Goal: Task Accomplishment & Management: Manage account settings

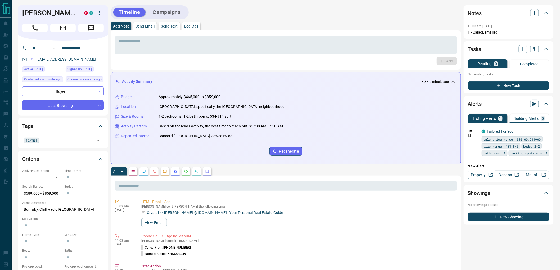
click at [165, 12] on button "Campaigns" at bounding box center [167, 12] width 38 height 9
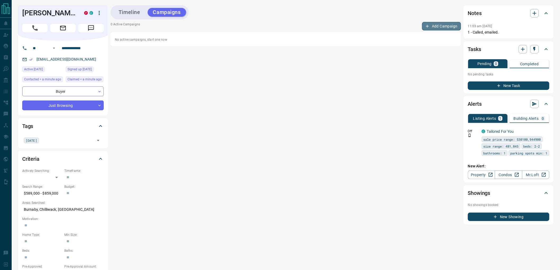
click at [436, 26] on button "Add Campaign" at bounding box center [441, 26] width 39 height 8
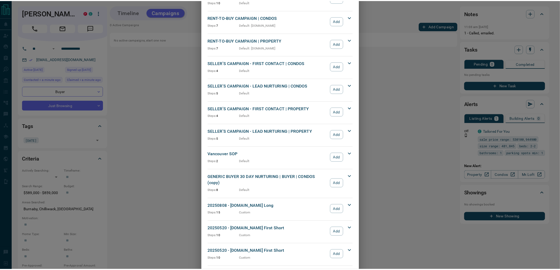
scroll to position [438, 0]
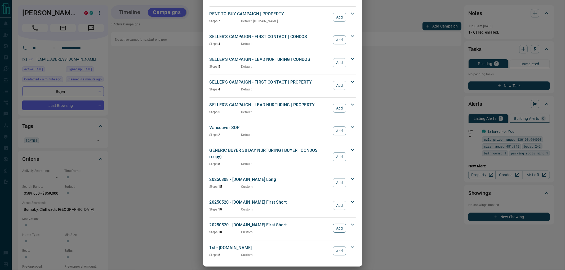
click at [335, 224] on button "Add" at bounding box center [339, 228] width 13 height 9
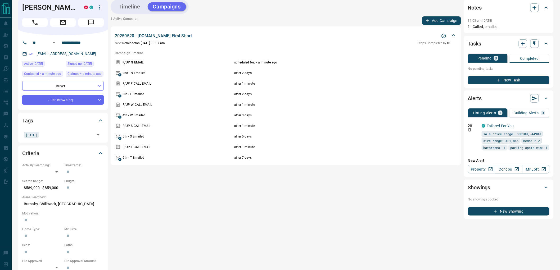
scroll to position [0, 0]
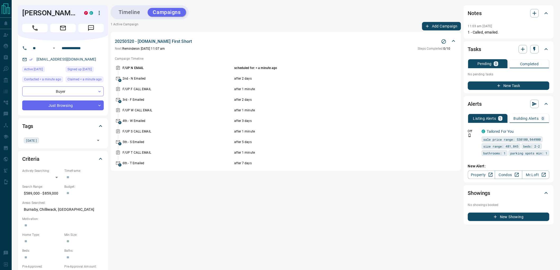
click at [135, 12] on button "Timeline" at bounding box center [129, 12] width 32 height 9
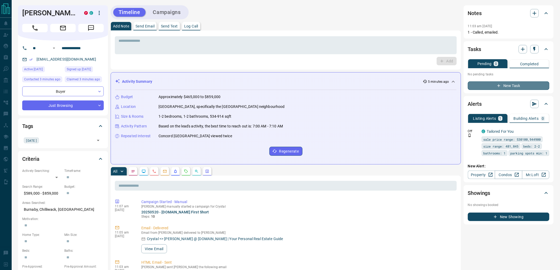
click at [496, 84] on button "New Task" at bounding box center [509, 86] width 82 height 8
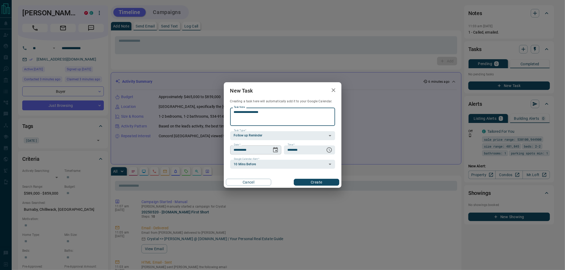
type textarea "**********"
click at [278, 149] on icon "Choose date, selected date is Oct 13, 2025" at bounding box center [275, 150] width 6 height 6
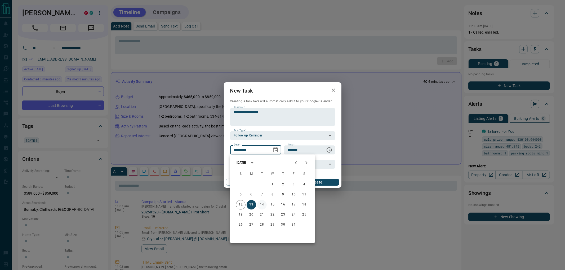
click at [261, 205] on button "14" at bounding box center [262, 205] width 10 height 10
type input "**********"
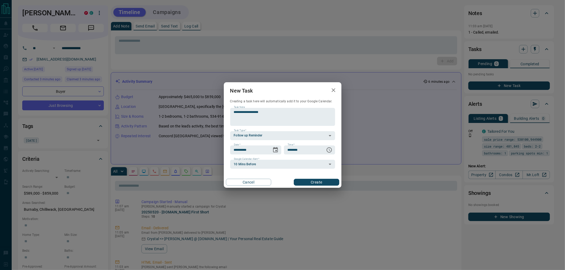
click at [329, 181] on button "Create" at bounding box center [316, 182] width 45 height 7
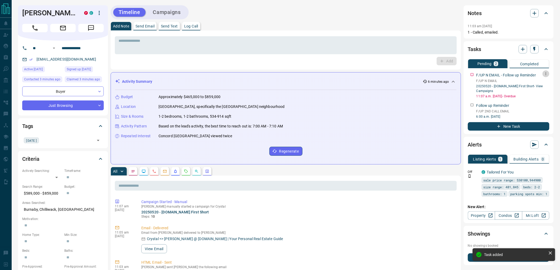
click at [545, 73] on icon "button" at bounding box center [546, 74] width 4 height 4
click at [539, 90] on li "Delete" at bounding box center [538, 92] width 23 height 8
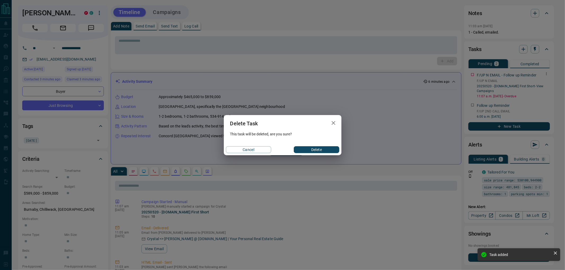
click at [309, 149] on button "Delete" at bounding box center [316, 149] width 45 height 7
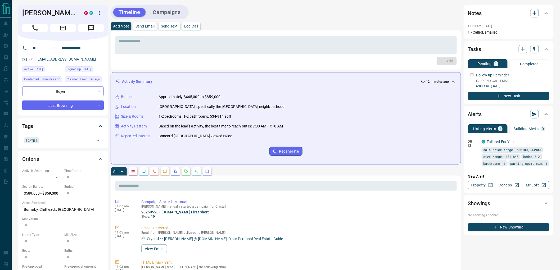
click at [33, 16] on h1 "[PERSON_NAME]" at bounding box center [49, 13] width 54 height 8
drag, startPoint x: 33, startPoint y: 16, endPoint x: 54, endPoint y: 14, distance: 20.7
click at [54, 14] on h1 "[PERSON_NAME]" at bounding box center [49, 13] width 54 height 8
copy h1 "[PERSON_NAME]"
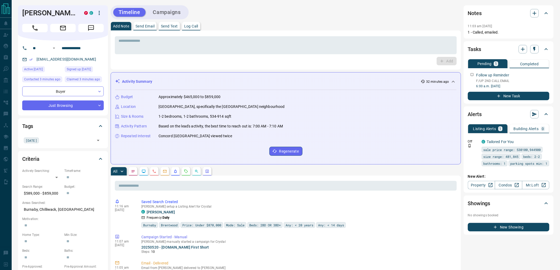
click at [351, 12] on div "Timeline Campaigns" at bounding box center [286, 12] width 350 height 14
click at [246, 17] on div "Timeline Campaigns" at bounding box center [286, 12] width 350 height 14
